Goal: Transaction & Acquisition: Purchase product/service

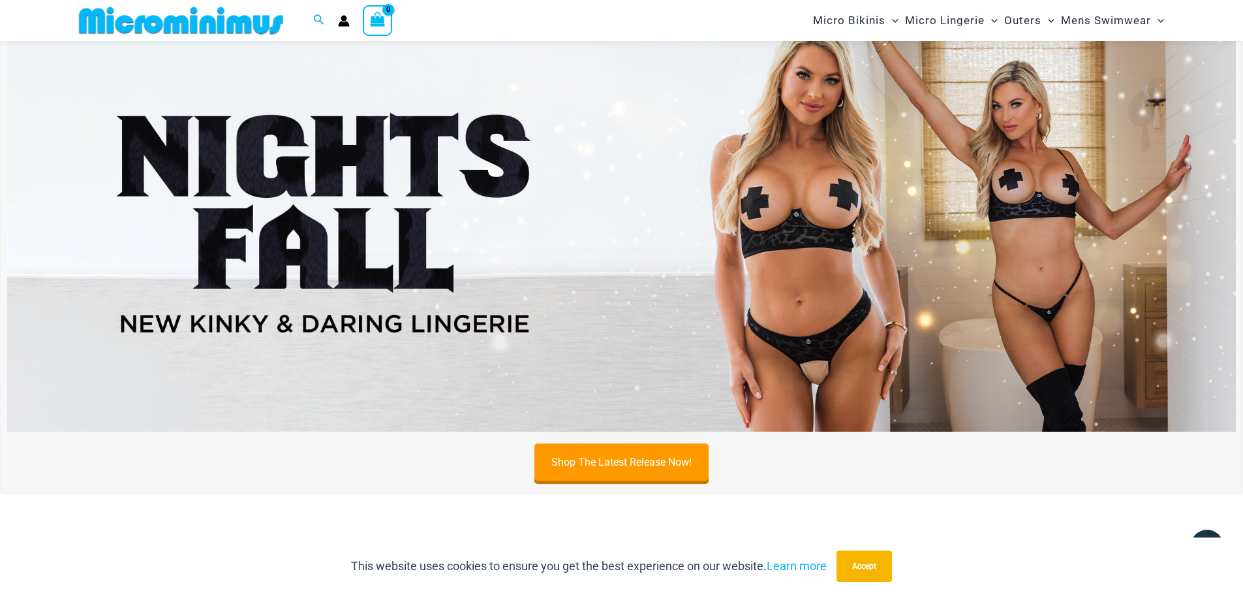
scroll to position [512, 0]
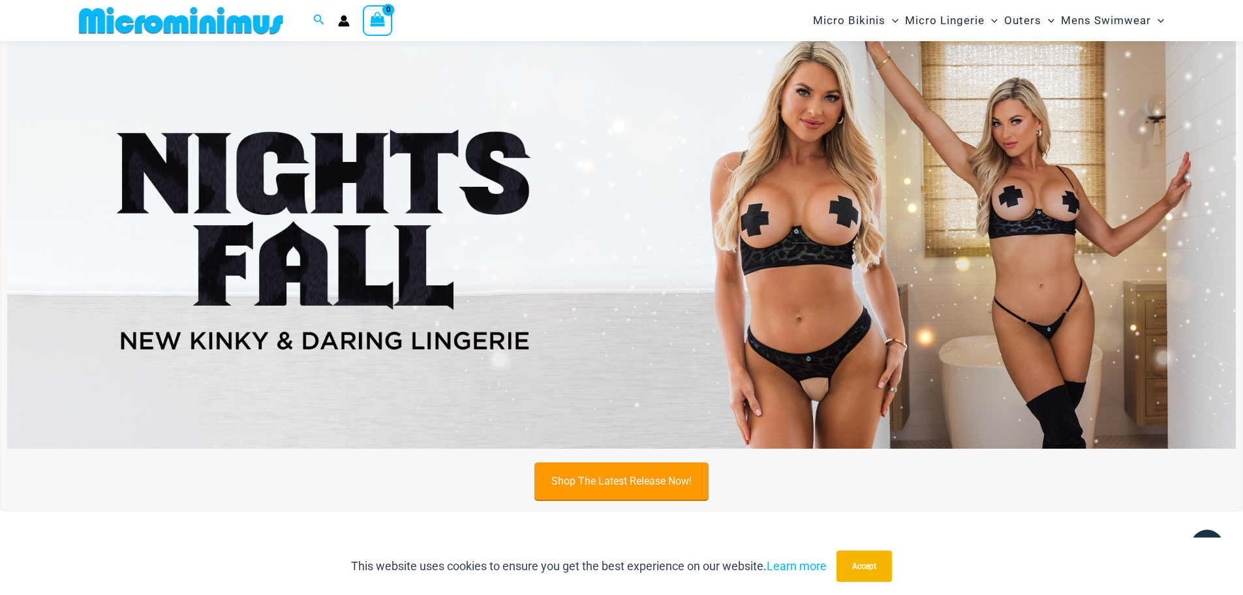
click at [632, 475] on link "Shop The Latest Release Now!" at bounding box center [622, 480] width 174 height 37
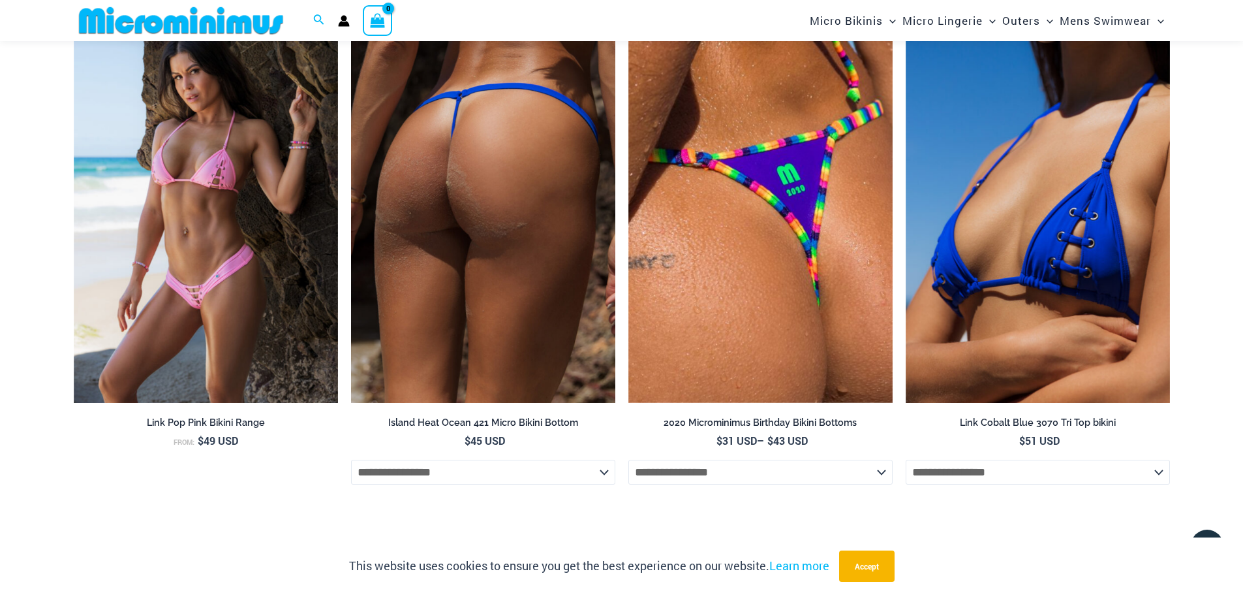
scroll to position [4231, 0]
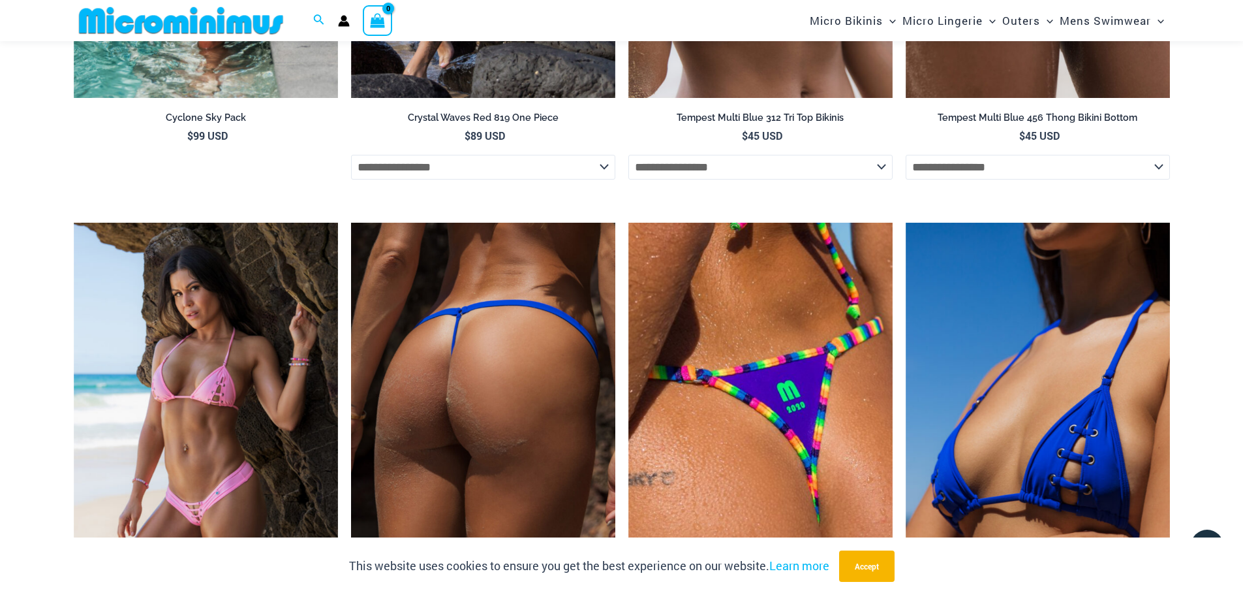
click at [527, 324] on img at bounding box center [483, 421] width 264 height 397
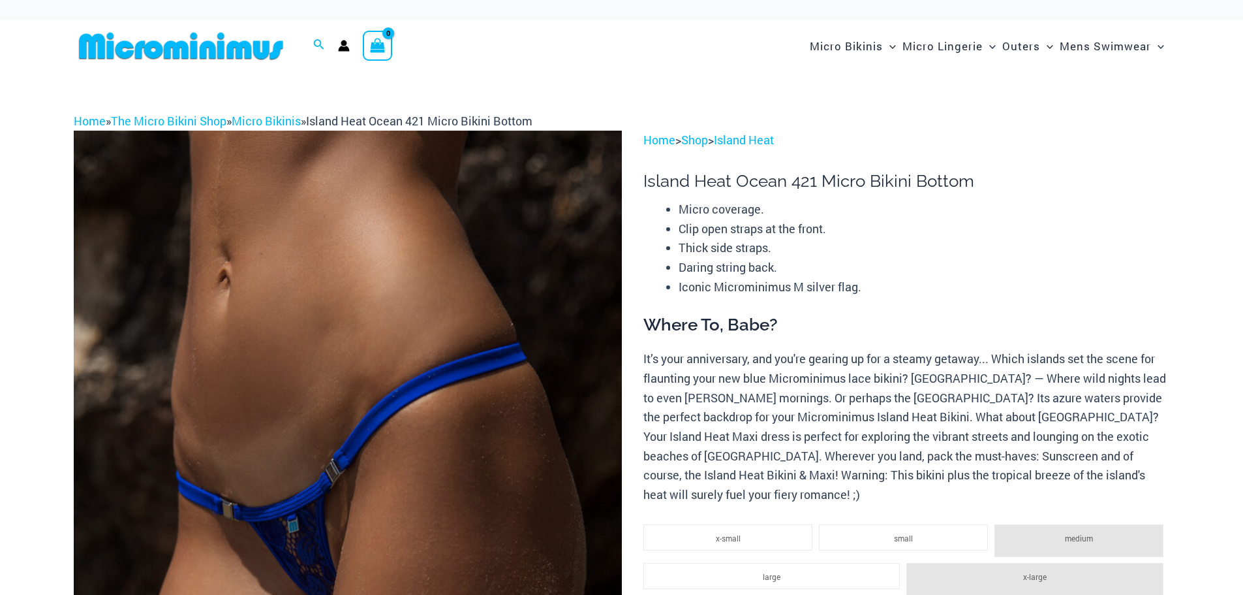
click at [533, 313] on img at bounding box center [348, 542] width 548 height 822
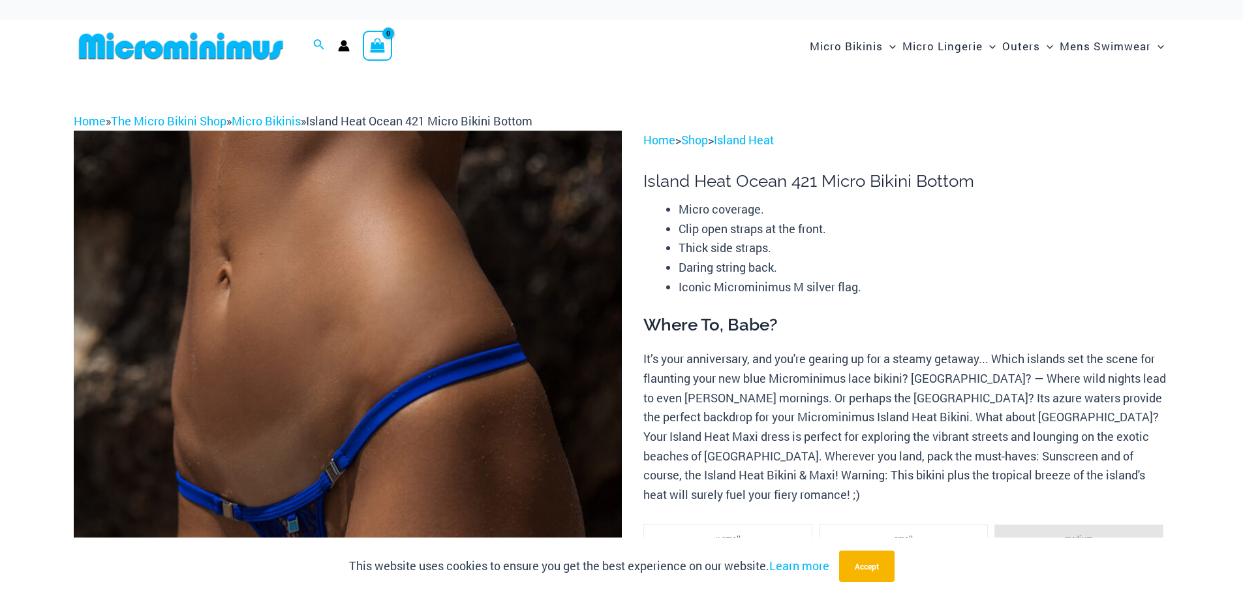
click at [546, 300] on img at bounding box center [348, 542] width 548 height 822
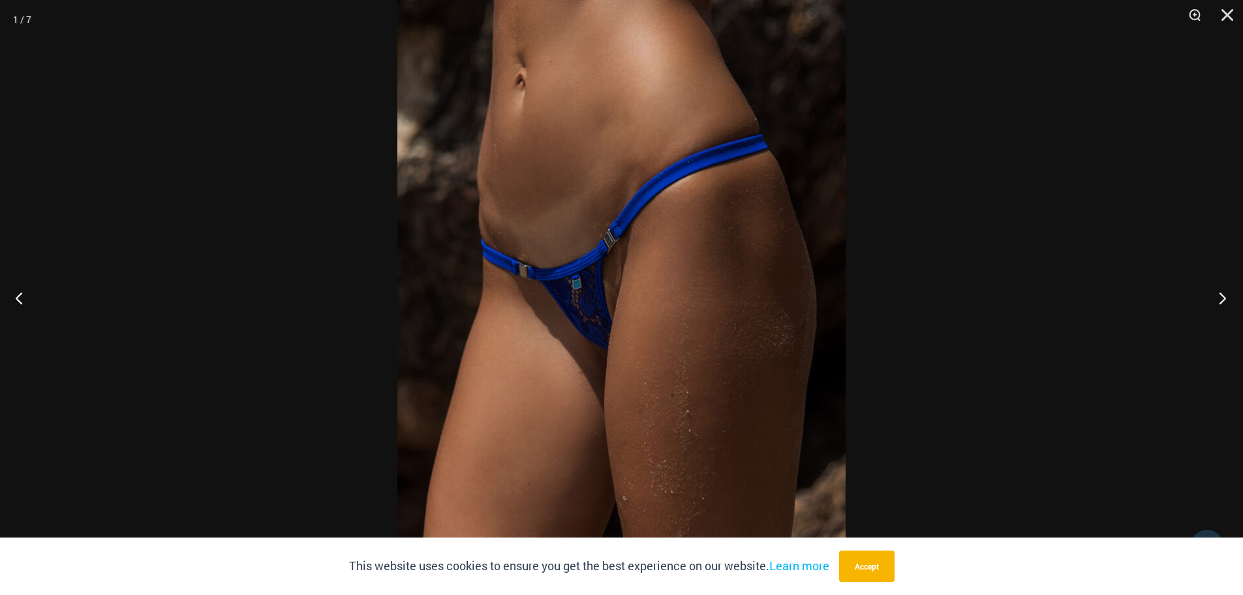
click at [1221, 300] on button "Next" at bounding box center [1218, 297] width 49 height 65
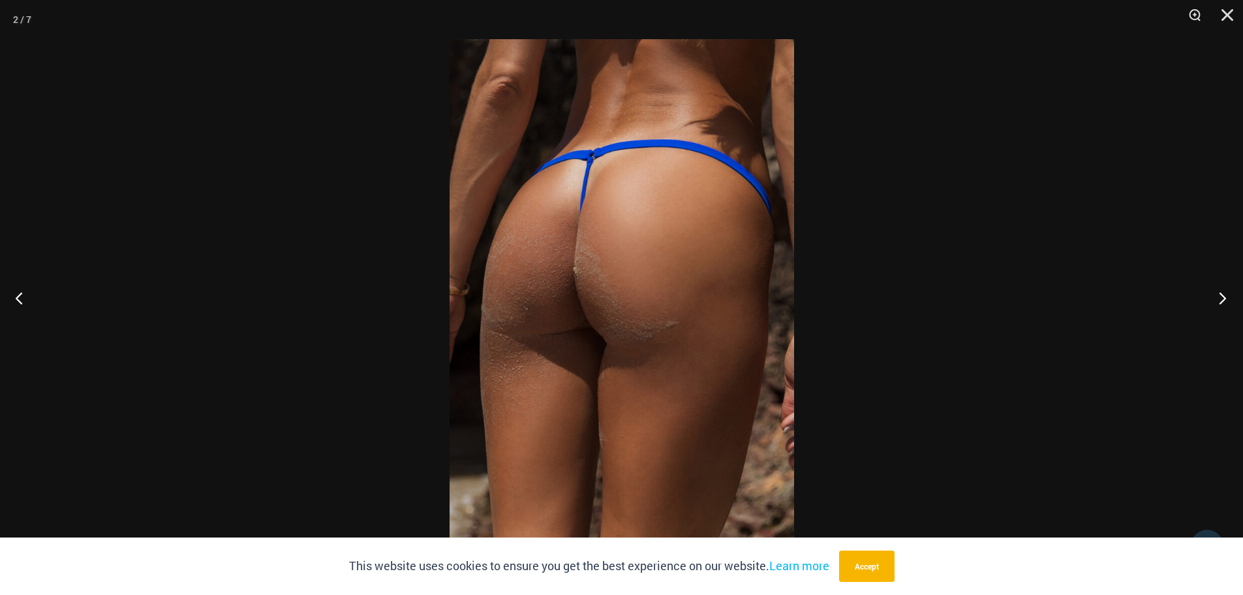
click at [1221, 300] on button "Next" at bounding box center [1218, 297] width 49 height 65
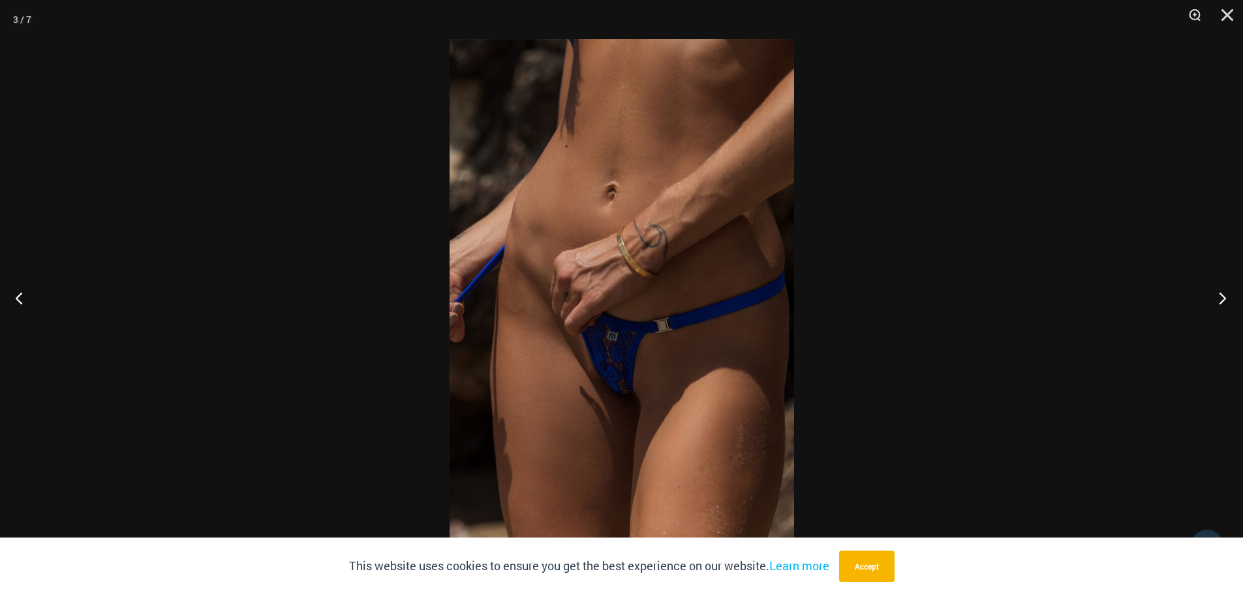
click at [1221, 300] on button "Next" at bounding box center [1218, 297] width 49 height 65
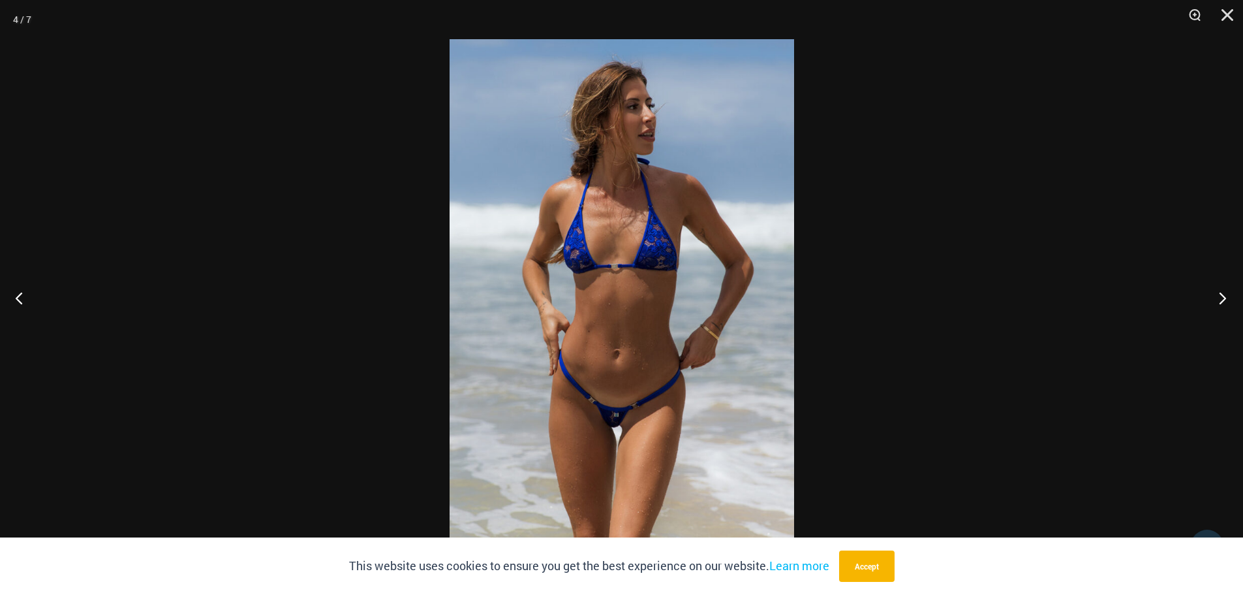
click at [1221, 300] on button "Next" at bounding box center [1218, 297] width 49 height 65
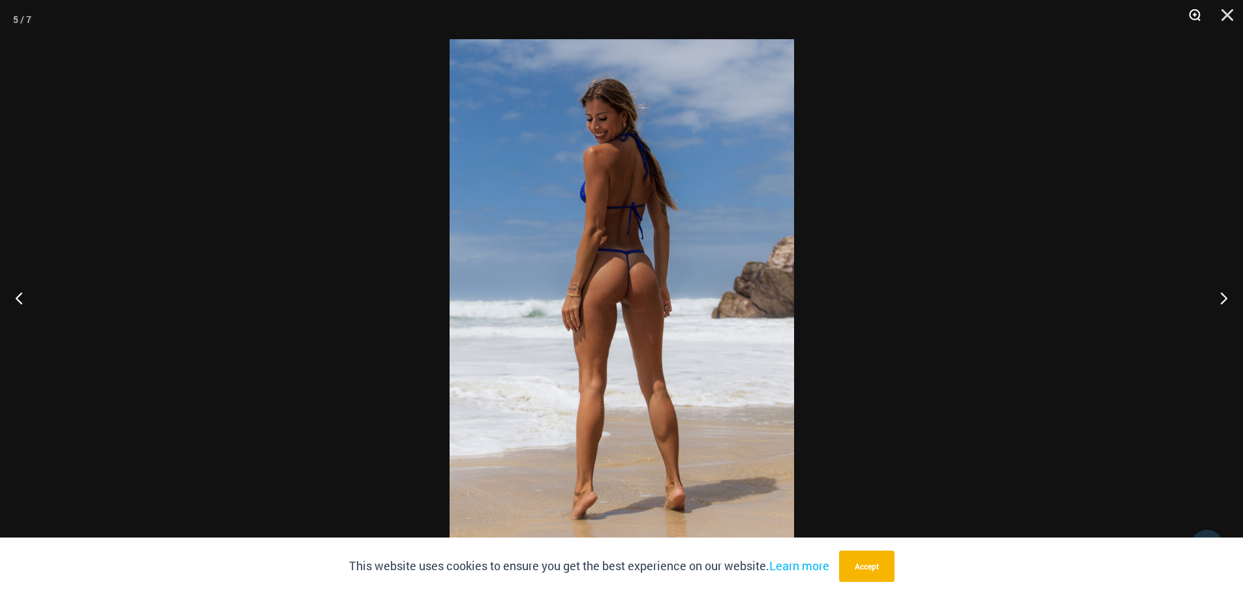
click at [1189, 14] on button "Zoom" at bounding box center [1190, 19] width 33 height 39
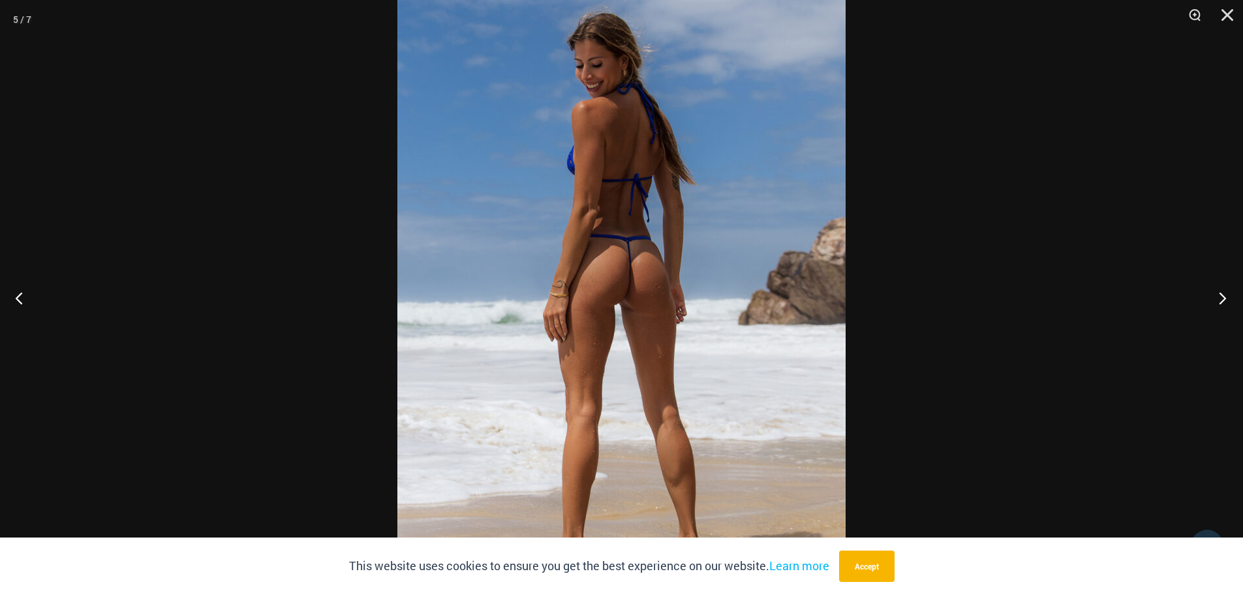
click at [1224, 298] on button "Next" at bounding box center [1218, 297] width 49 height 65
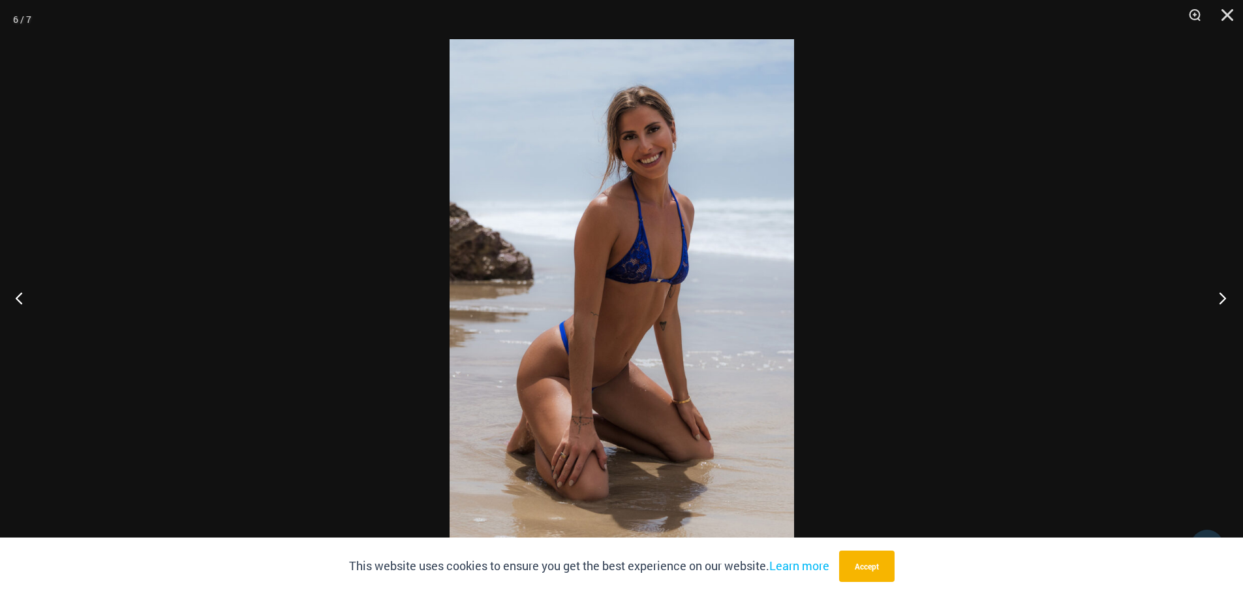
click at [1224, 298] on button "Next" at bounding box center [1218, 297] width 49 height 65
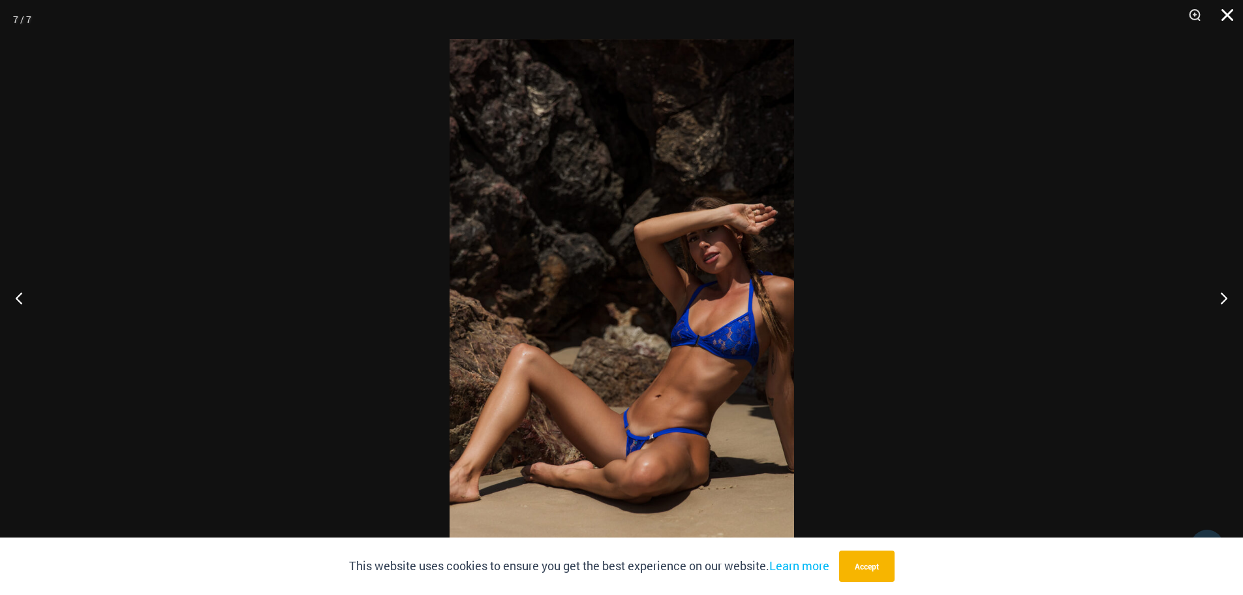
click at [1224, 12] on button "Close" at bounding box center [1223, 19] width 33 height 39
